Goal: Use online tool/utility: Use online tool/utility

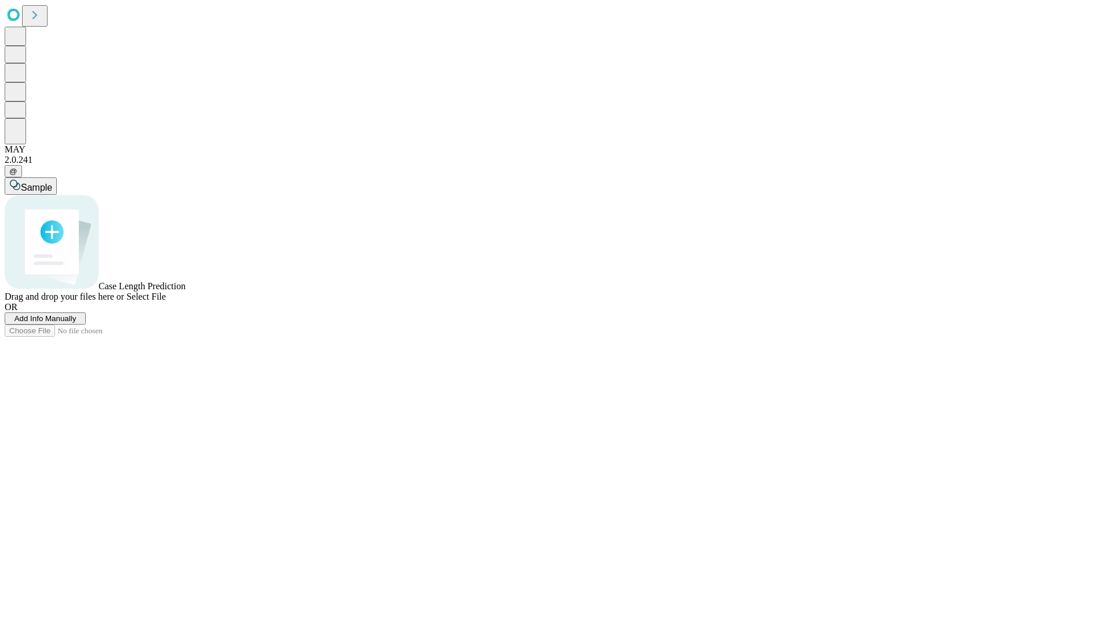
click at [77, 323] on span "Add Info Manually" at bounding box center [45, 318] width 62 height 9
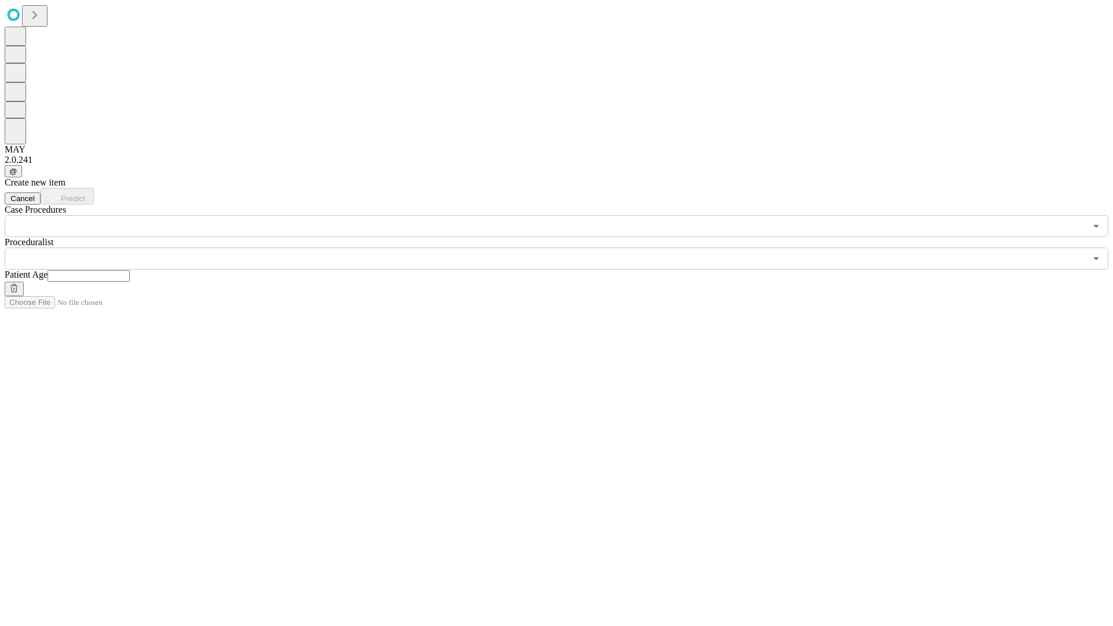
click at [130, 270] on input "text" at bounding box center [89, 276] width 82 height 12
type input "**"
click at [565, 247] on input "text" at bounding box center [545, 258] width 1081 height 22
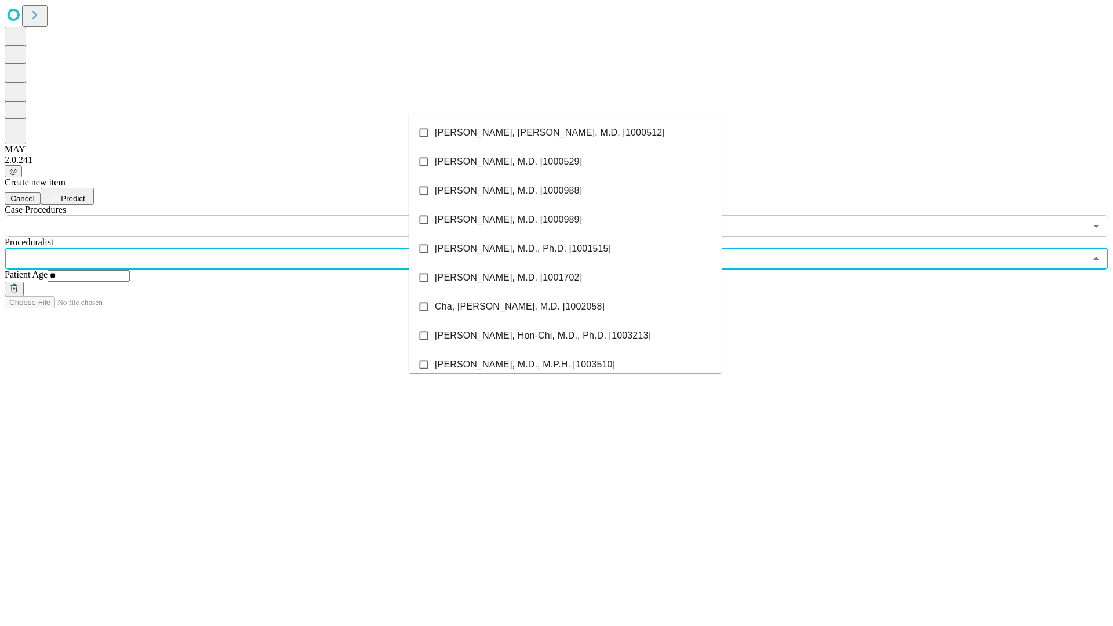
click at [565, 133] on li "[PERSON_NAME], [PERSON_NAME], M.D. [1000512]" at bounding box center [565, 132] width 313 height 29
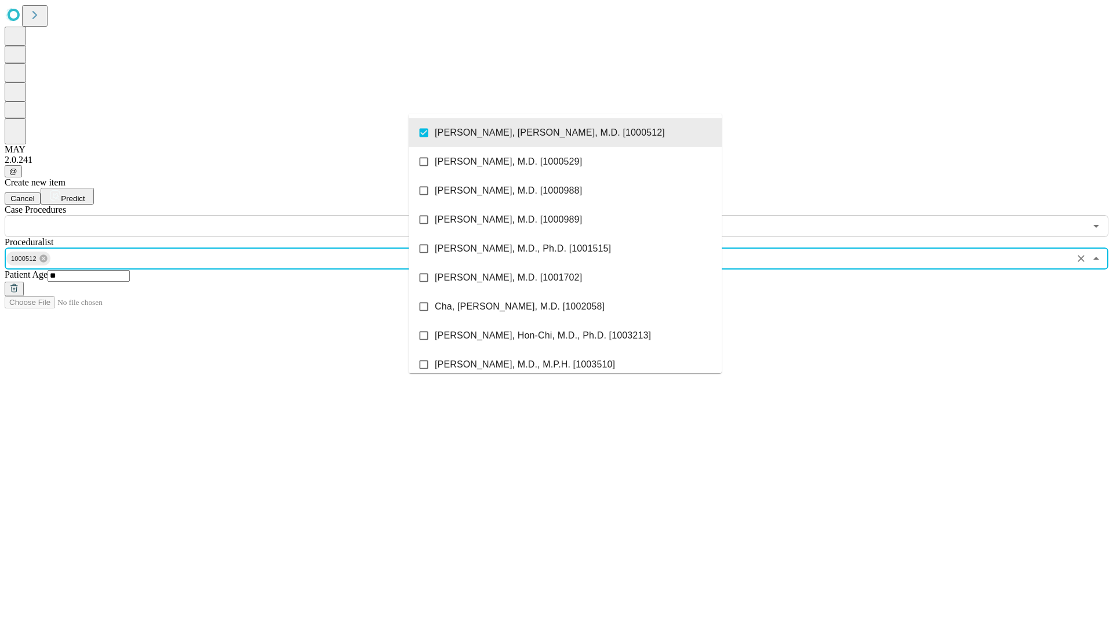
click at [243, 215] on input "text" at bounding box center [545, 226] width 1081 height 22
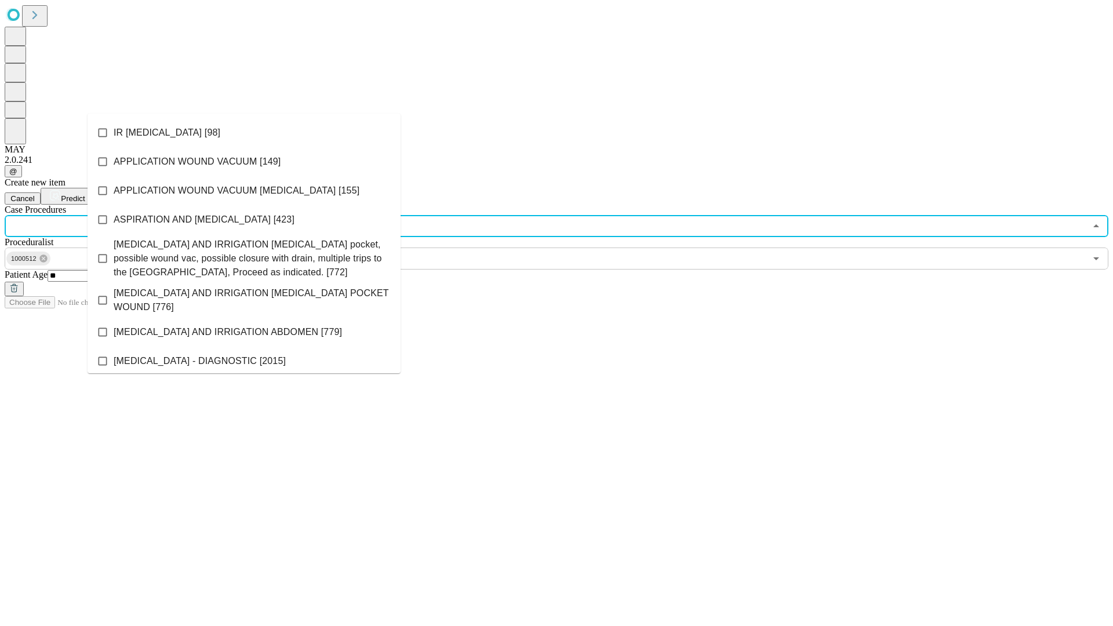
click at [244, 133] on li "IR [MEDICAL_DATA] [98]" at bounding box center [244, 132] width 313 height 29
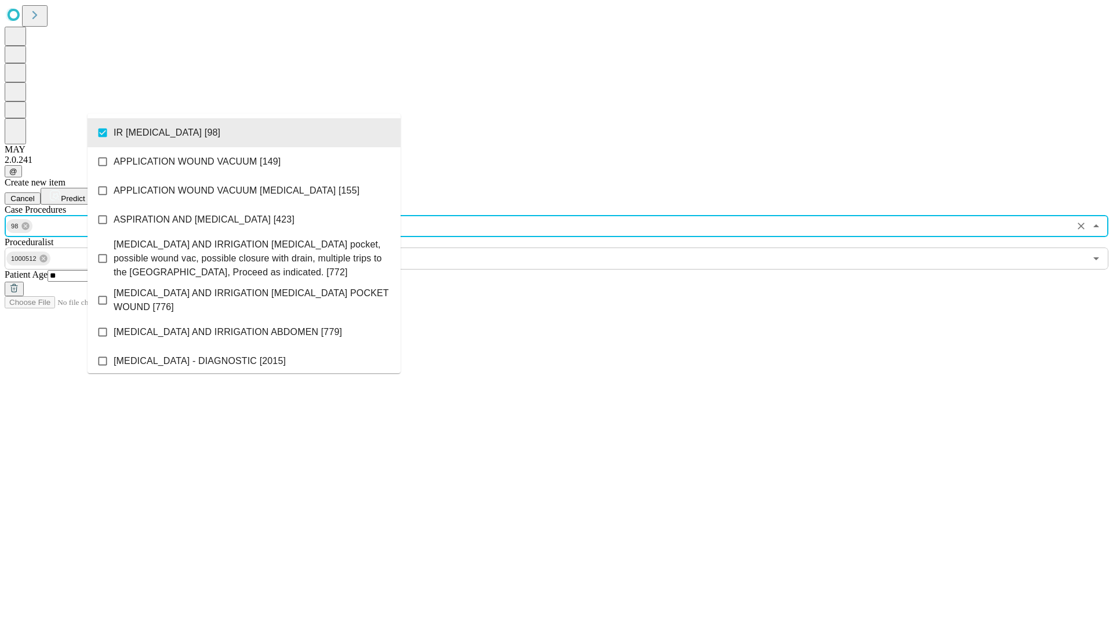
click at [85, 194] on span "Predict" at bounding box center [73, 198] width 24 height 9
